Goal: Transaction & Acquisition: Purchase product/service

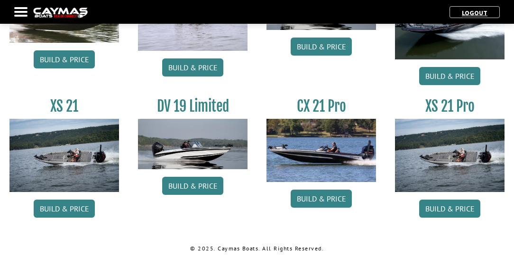
scroll to position [1090, 0]
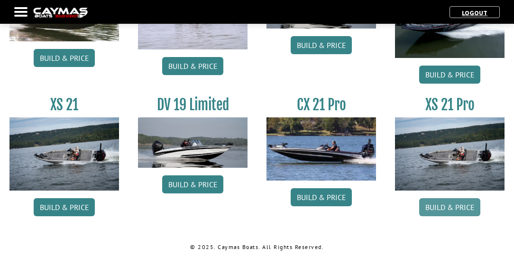
click at [459, 204] on link "Build & Price" at bounding box center [450, 207] width 61 height 18
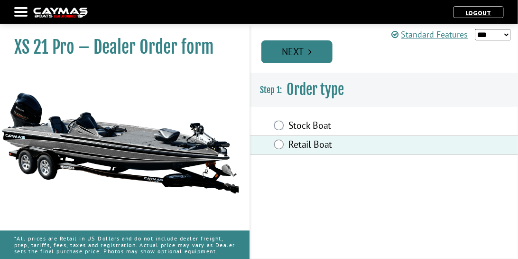
click at [323, 55] on link "Next" at bounding box center [297, 51] width 71 height 23
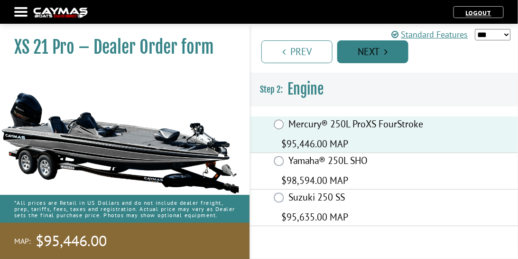
click at [401, 52] on link "Next" at bounding box center [372, 51] width 71 height 23
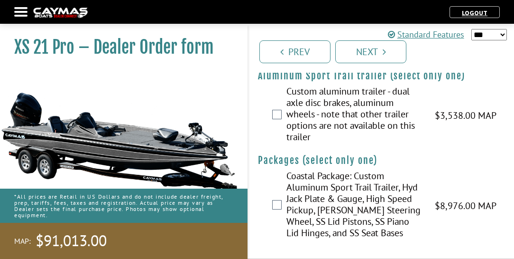
scroll to position [1936, 0]
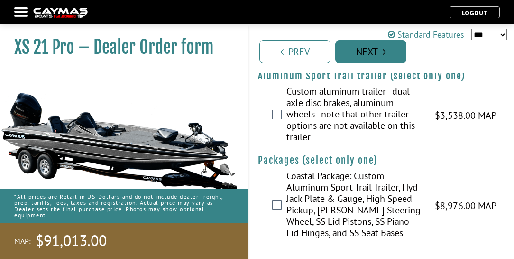
click at [391, 52] on link "Next" at bounding box center [371, 51] width 71 height 23
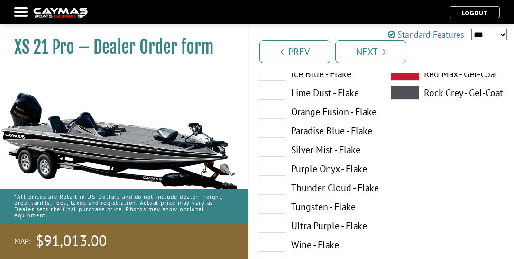
scroll to position [217, 0]
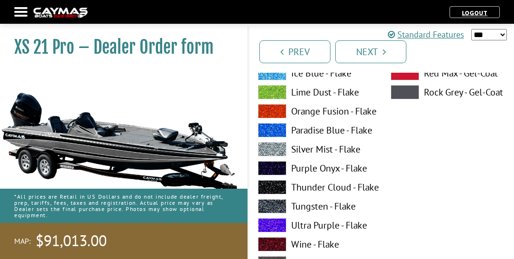
click at [282, 148] on span at bounding box center [272, 149] width 28 height 14
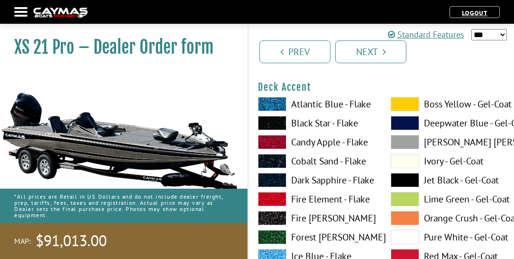
scroll to position [434, 0]
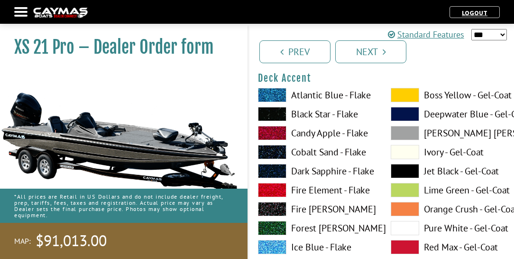
click at [277, 154] on span at bounding box center [272, 152] width 28 height 14
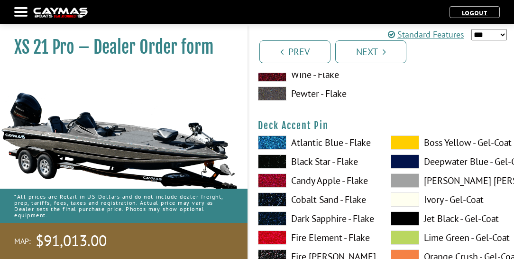
scroll to position [786, 0]
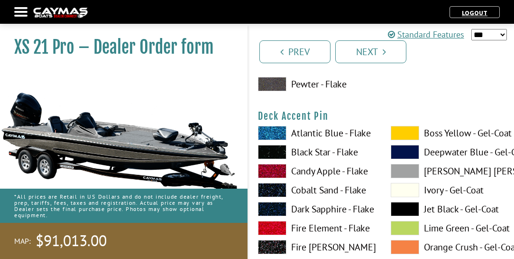
click at [274, 128] on span at bounding box center [272, 133] width 28 height 14
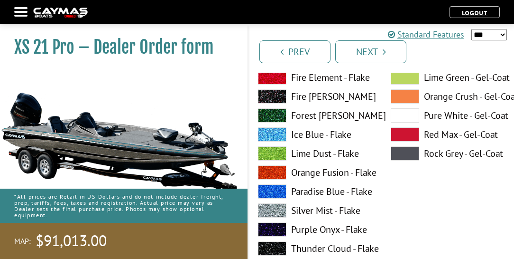
scroll to position [1329, 0]
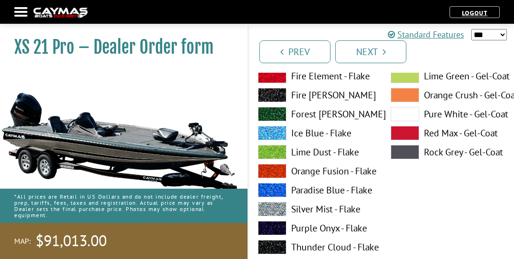
click at [276, 206] on span at bounding box center [272, 209] width 28 height 14
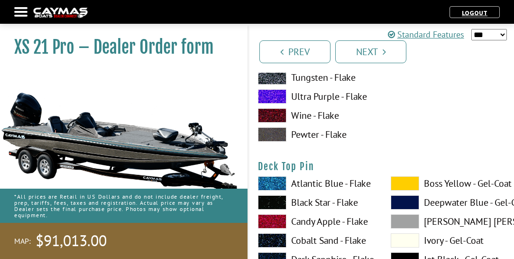
scroll to position [1519, 0]
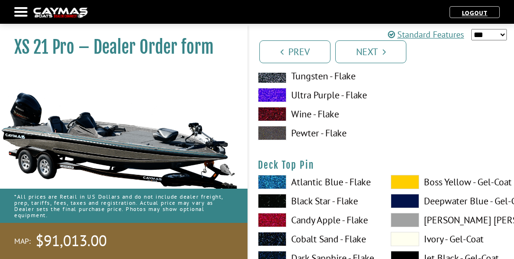
click at [277, 182] on span at bounding box center [272, 182] width 28 height 14
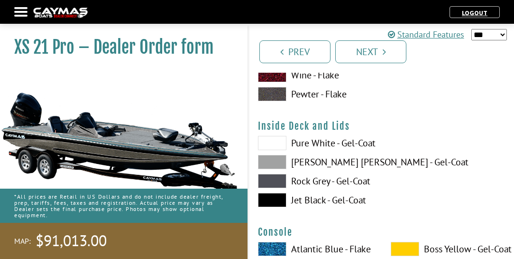
scroll to position [1953, 0]
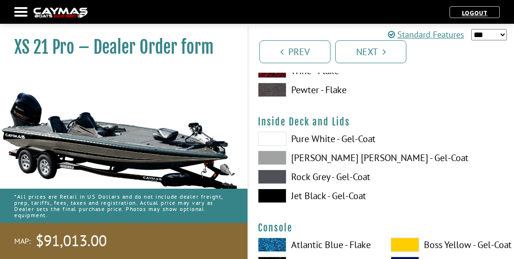
click at [304, 177] on label "Rock Grey - Gel-Coat" at bounding box center [315, 176] width 114 height 14
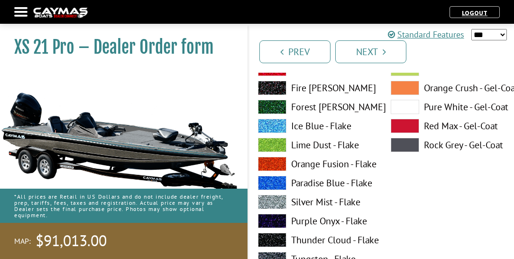
scroll to position [2224, 0]
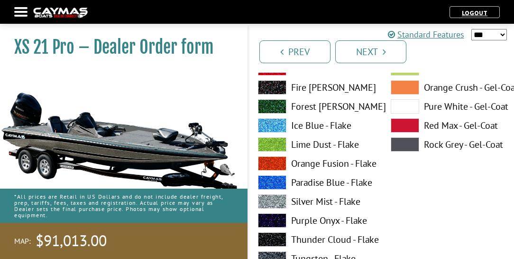
click at [307, 200] on label "Silver Mist - Flake" at bounding box center [315, 201] width 114 height 14
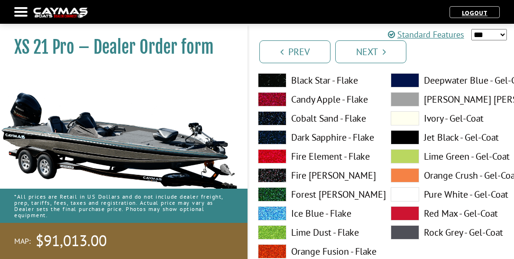
scroll to position [2549, 0]
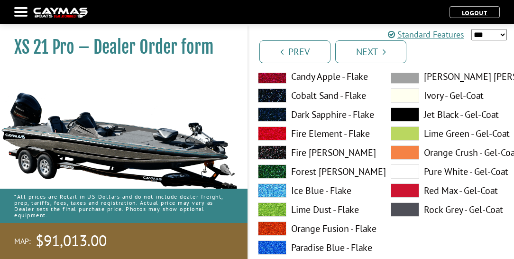
click at [305, 98] on label "Cobalt Sand - Flake" at bounding box center [315, 95] width 114 height 14
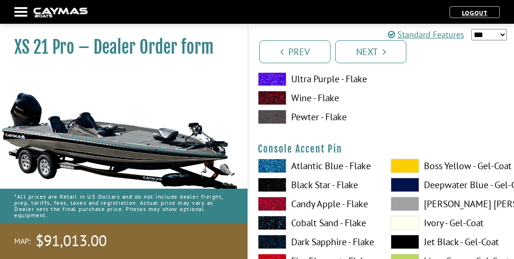
scroll to position [2820, 0]
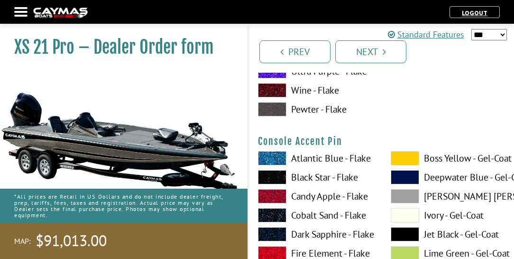
click at [310, 159] on label "Atlantic Blue - Flake" at bounding box center [315, 158] width 114 height 14
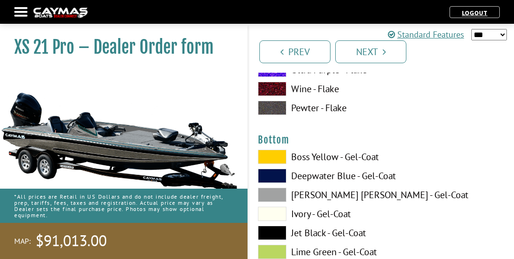
scroll to position [3227, 0]
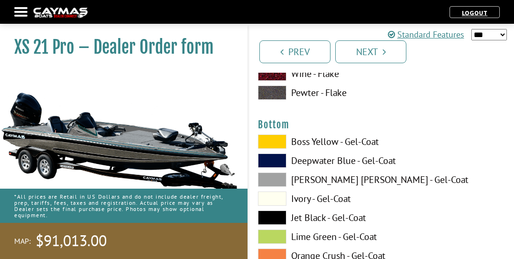
click at [299, 217] on label "Jet Black - Gel-Coat" at bounding box center [315, 217] width 114 height 14
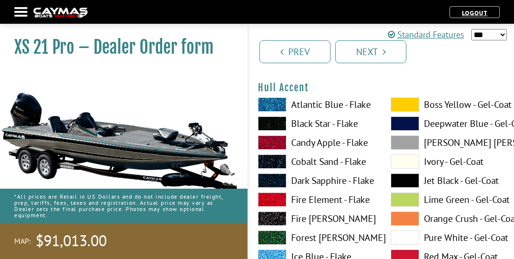
scroll to position [3498, 0]
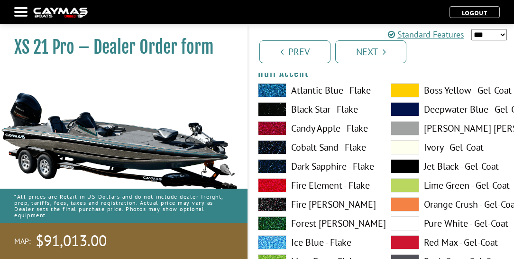
click at [306, 149] on label "Cobalt Sand - Flake" at bounding box center [315, 147] width 114 height 14
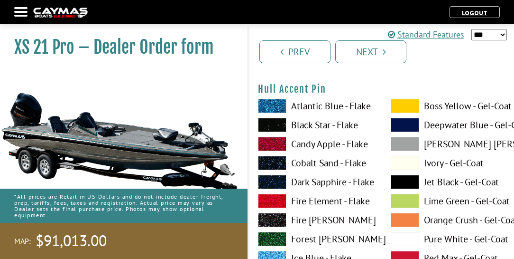
scroll to position [3878, 0]
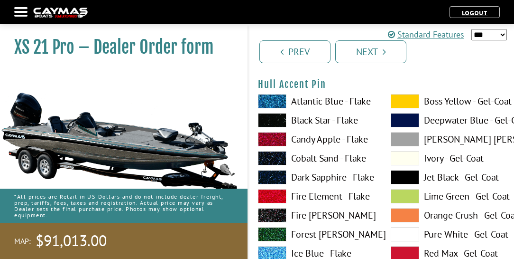
click at [305, 102] on label "Atlantic Blue - Flake" at bounding box center [315, 101] width 114 height 14
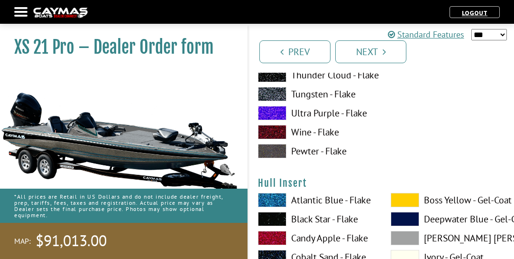
scroll to position [4177, 0]
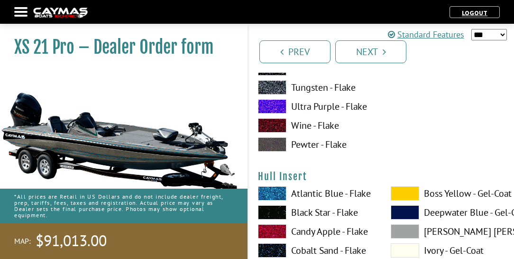
click at [312, 251] on label "Cobalt Sand - Flake" at bounding box center [315, 250] width 114 height 14
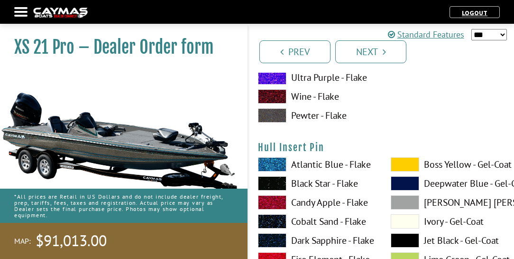
scroll to position [4664, 0]
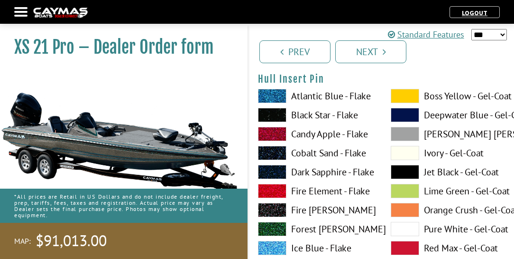
click at [308, 94] on label "Atlantic Blue - Flake" at bounding box center [315, 96] width 114 height 14
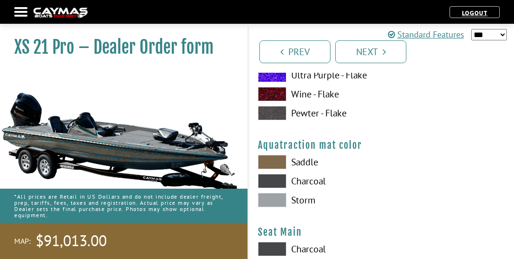
scroll to position [5017, 0]
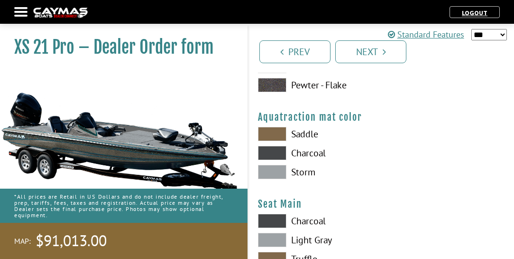
click at [298, 173] on label "Storm" at bounding box center [315, 172] width 114 height 14
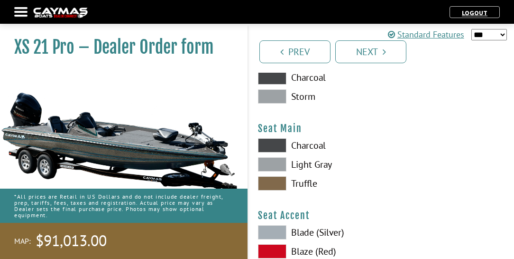
scroll to position [5098, 0]
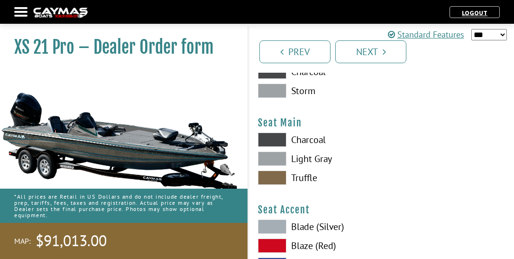
click at [306, 159] on label "Light Gray" at bounding box center [315, 158] width 114 height 14
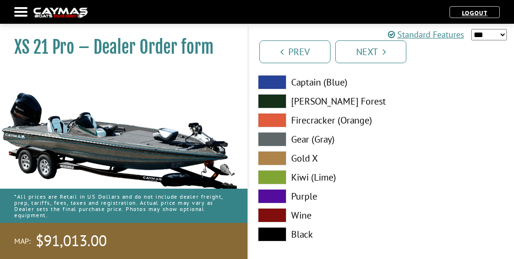
scroll to position [5288, 0]
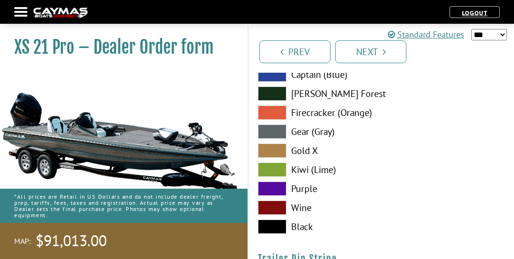
click at [300, 132] on label "Gear (Gray)" at bounding box center [315, 131] width 114 height 14
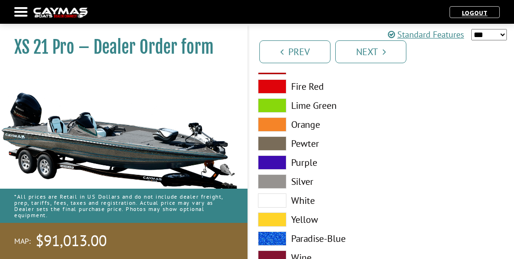
scroll to position [5531, 0]
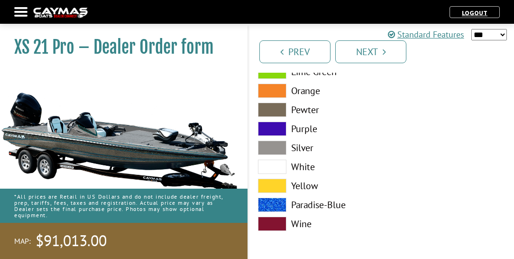
click at [311, 206] on label "Paradise-Blue" at bounding box center [315, 204] width 114 height 14
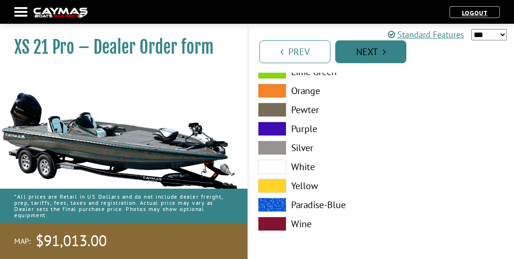
click at [386, 54] on link "Next" at bounding box center [371, 51] width 71 height 23
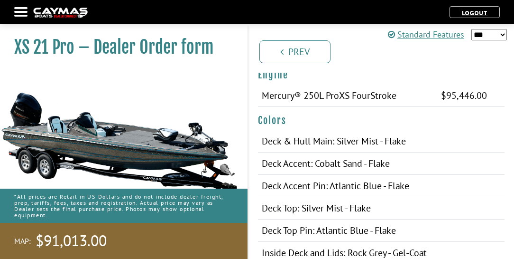
scroll to position [217, 0]
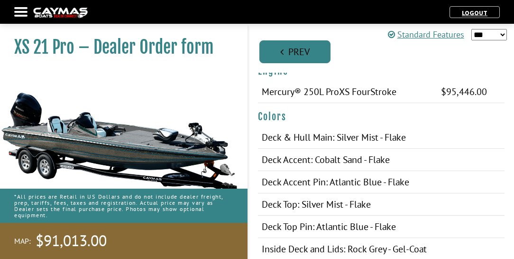
click at [274, 54] on link "Prev" at bounding box center [295, 51] width 71 height 23
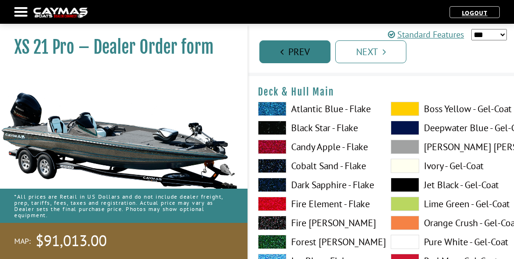
scroll to position [0, 0]
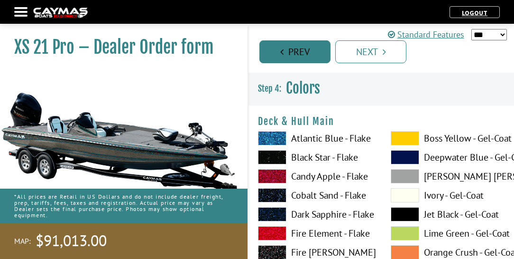
click at [280, 53] on link "Prev" at bounding box center [295, 51] width 71 height 23
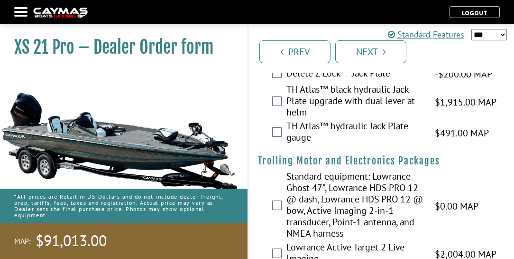
scroll to position [65, 0]
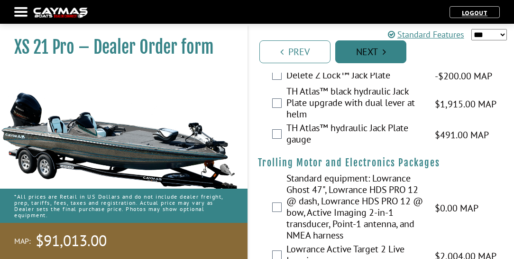
click at [389, 48] on link "Next" at bounding box center [371, 51] width 71 height 23
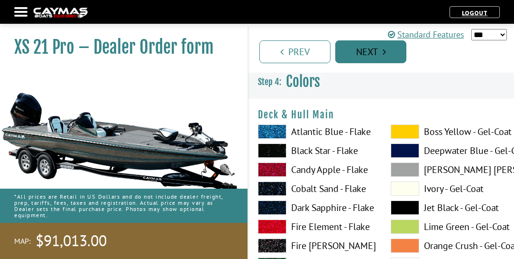
scroll to position [0, 0]
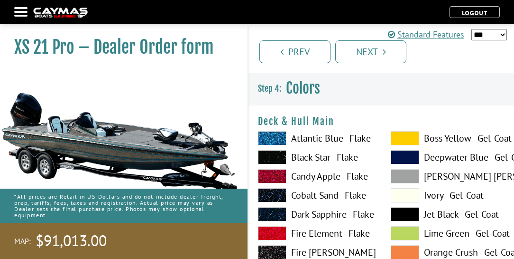
click at [387, 52] on link "Next" at bounding box center [371, 51] width 71 height 23
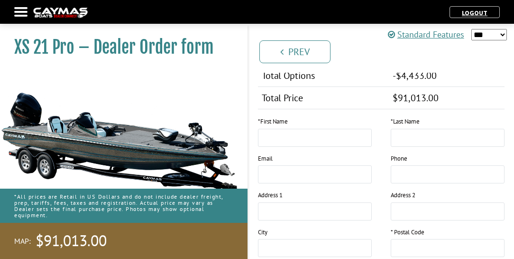
scroll to position [949, 0]
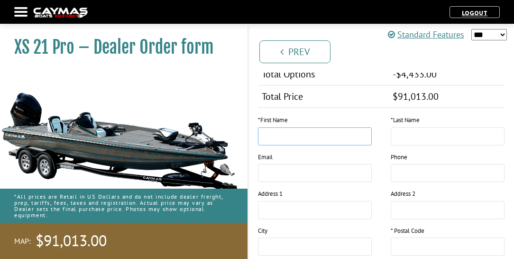
click at [285, 142] on input "text" at bounding box center [315, 136] width 114 height 18
type input "****"
click at [404, 141] on input "text" at bounding box center [448, 136] width 114 height 18
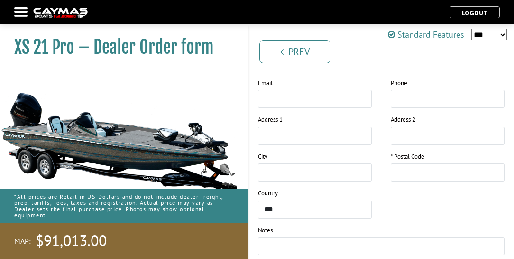
scroll to position [1030, 0]
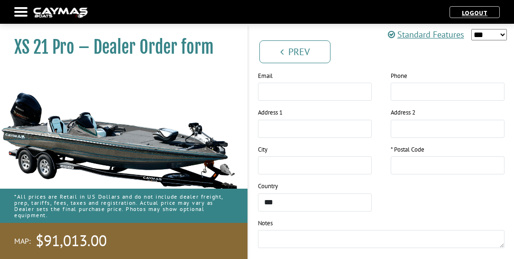
type input "*******"
click at [411, 170] on input "text" at bounding box center [448, 165] width 114 height 18
type input "*****"
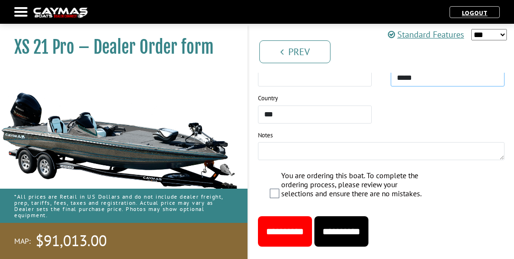
scroll to position [1139, 0]
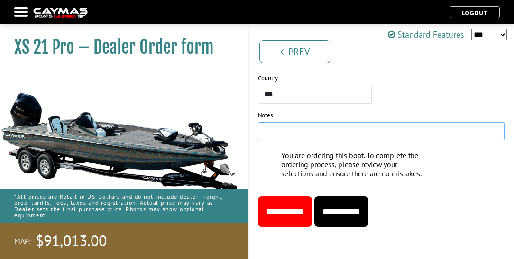
click at [281, 135] on textarea at bounding box center [381, 131] width 247 height 18
type textarea "*"
type textarea "**********"
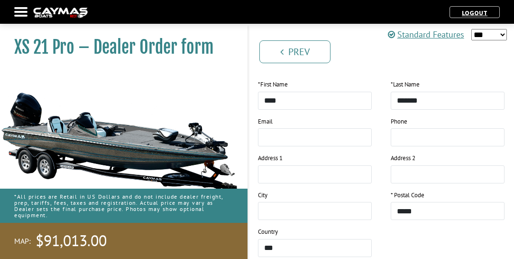
scroll to position [949, 0]
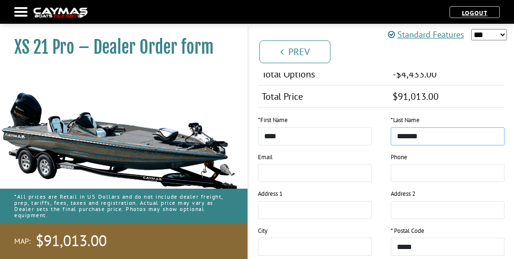
click at [427, 144] on input "*******" at bounding box center [448, 136] width 114 height 18
type input "*"
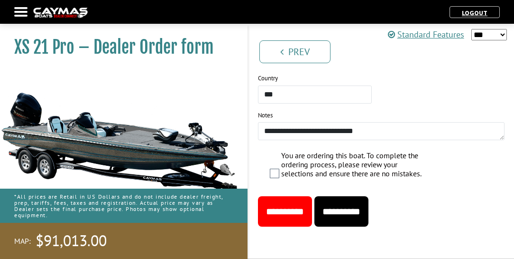
scroll to position [1155, 0]
type input "*******"
click at [301, 209] on input "**********" at bounding box center [285, 211] width 54 height 30
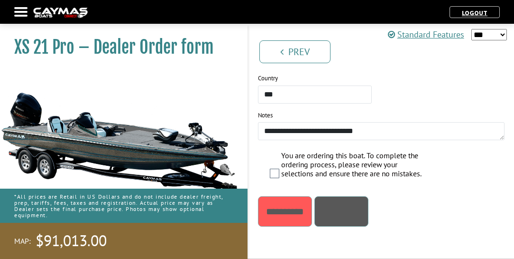
scroll to position [50, 0]
